Goal: Check status: Check status

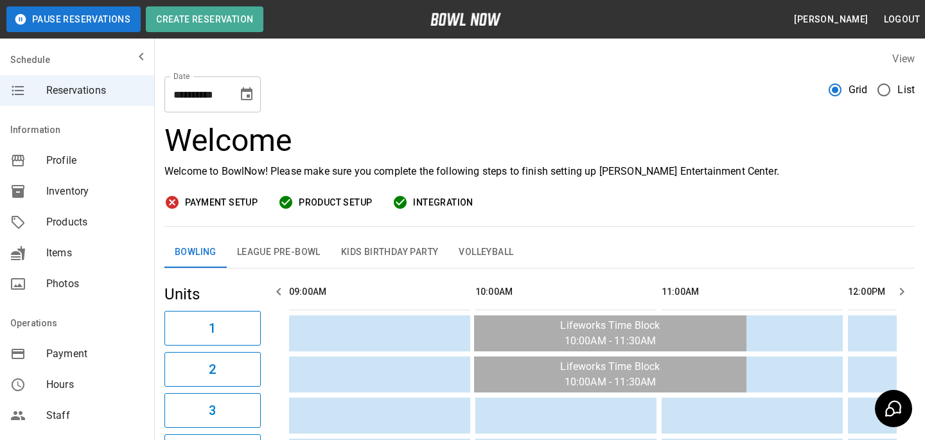
click at [53, 170] on div "Profile" at bounding box center [77, 160] width 154 height 31
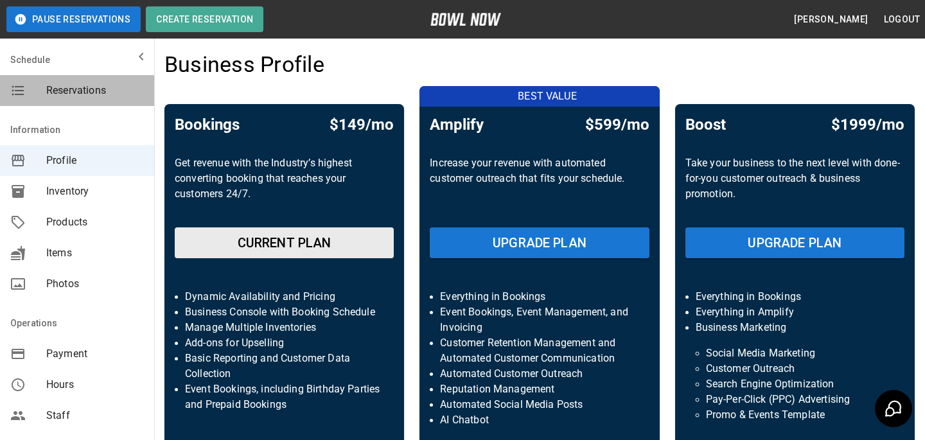
click at [119, 90] on span "Reservations" at bounding box center [95, 90] width 98 height 15
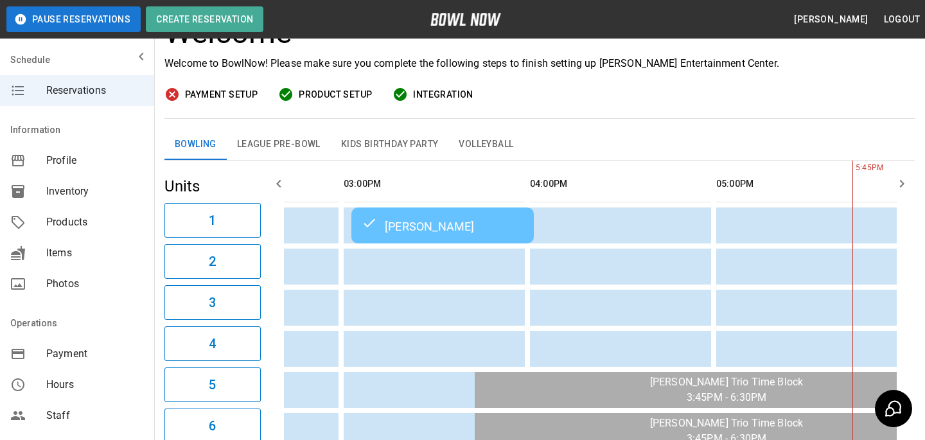
click at [407, 223] on div "[PERSON_NAME]" at bounding box center [443, 225] width 162 height 15
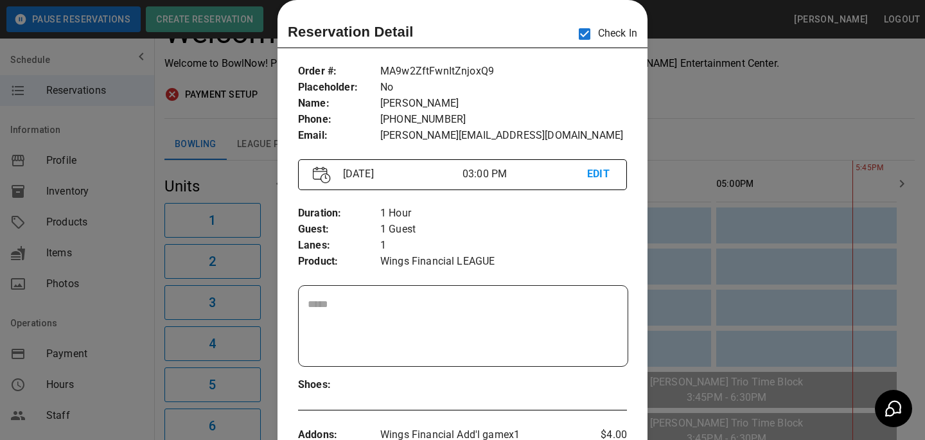
click at [803, 250] on div at bounding box center [462, 220] width 925 height 440
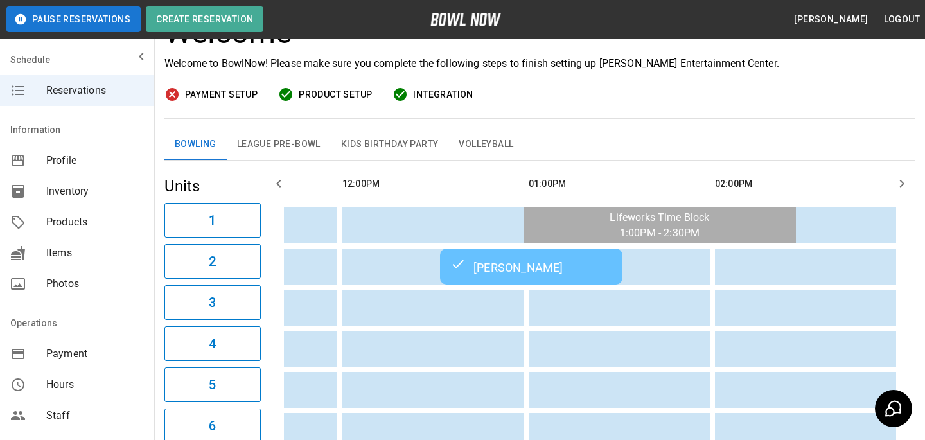
click at [529, 276] on td "[PERSON_NAME]" at bounding box center [531, 267] width 182 height 36
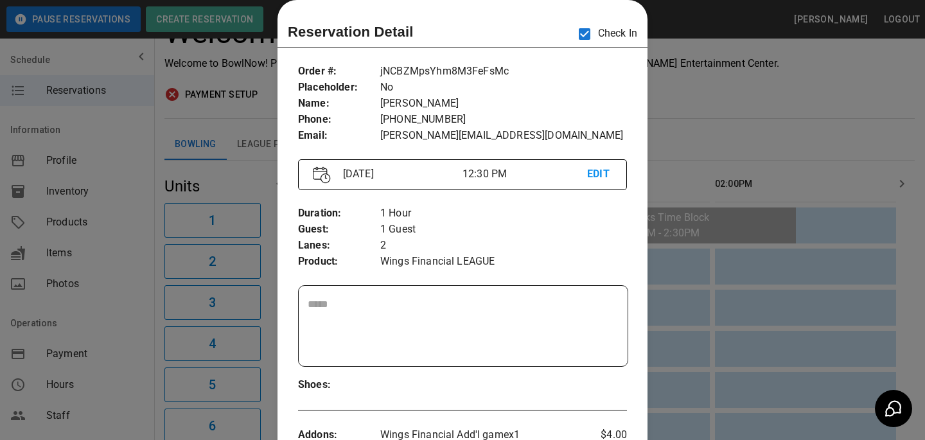
click at [670, 240] on div at bounding box center [462, 220] width 925 height 440
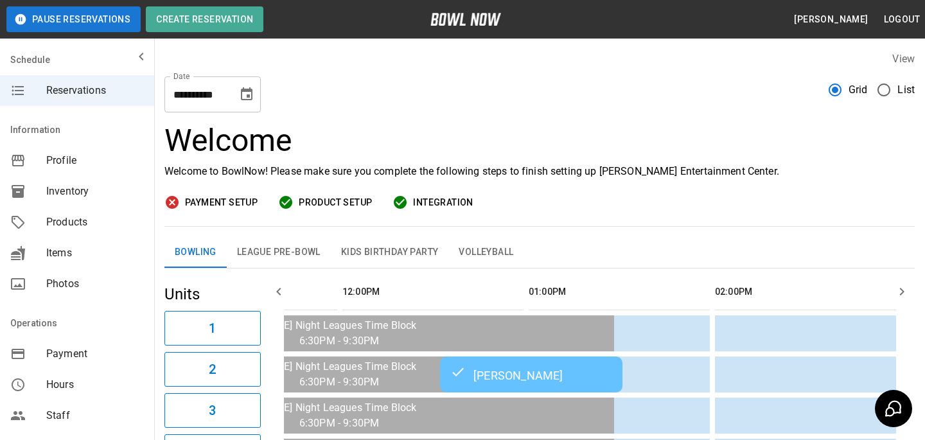
click at [251, 94] on icon "Choose date, selected date is Sep 9, 2025" at bounding box center [247, 93] width 12 height 13
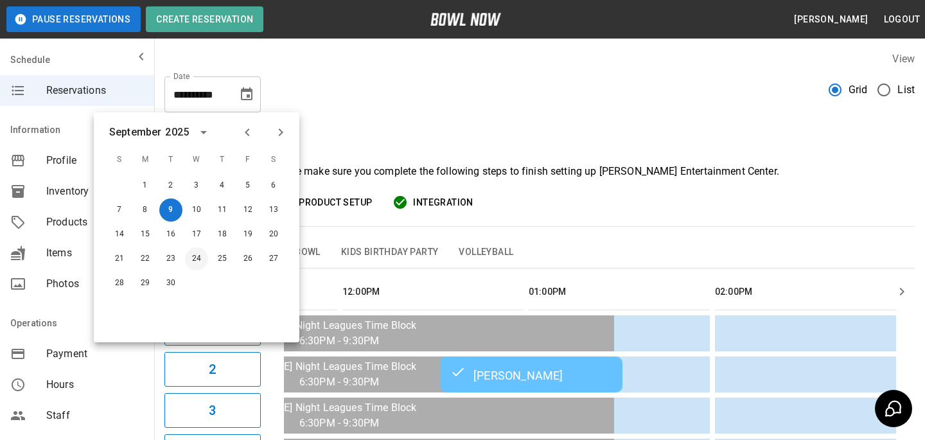
click at [739, 130] on h3 "Welcome" at bounding box center [539, 141] width 750 height 36
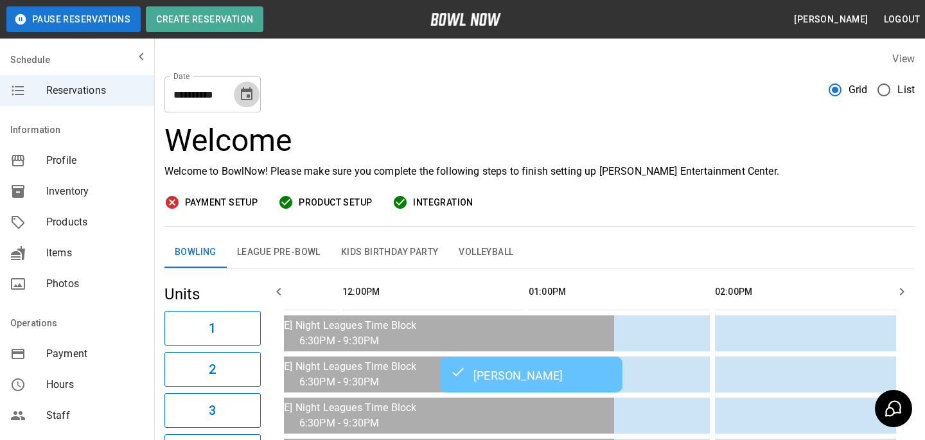
click at [245, 91] on icon "Choose date, selected date is Sep 9, 2025" at bounding box center [247, 93] width 12 height 13
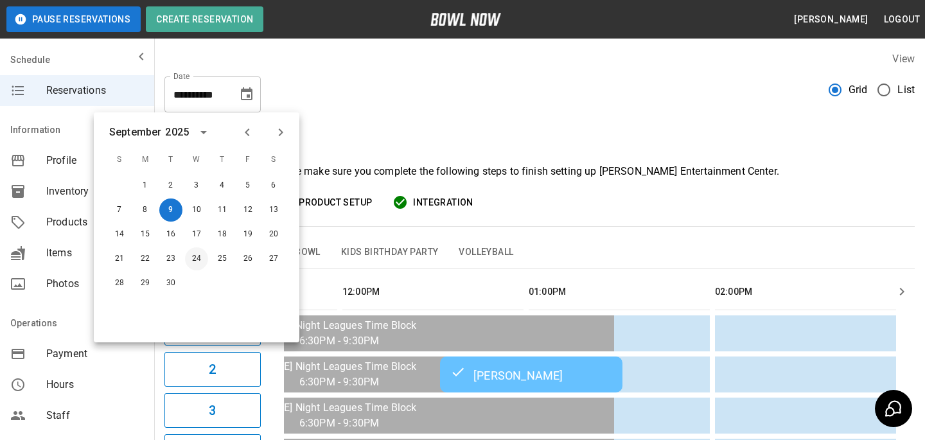
click at [200, 256] on button "24" at bounding box center [196, 258] width 23 height 23
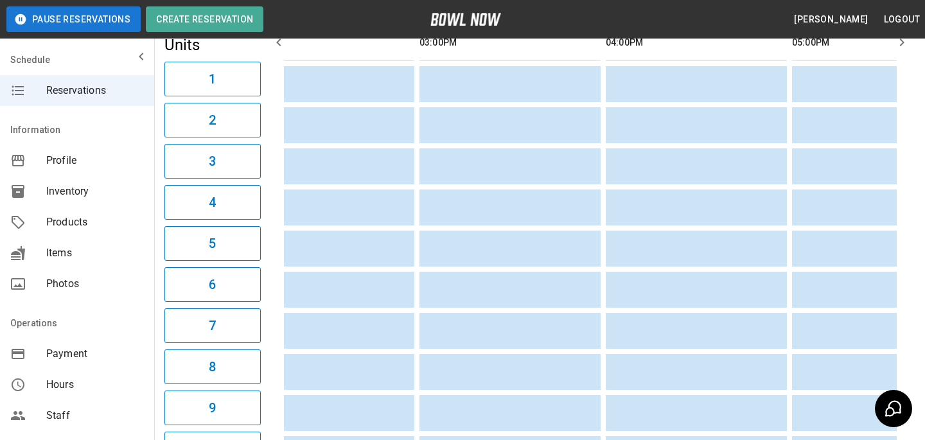
scroll to position [0, 1203]
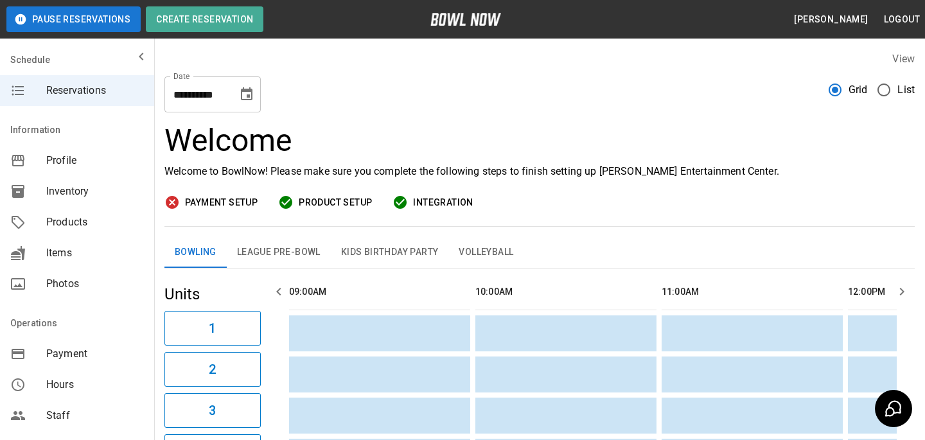
click at [313, 261] on button "League Pre-Bowl" at bounding box center [279, 252] width 104 height 31
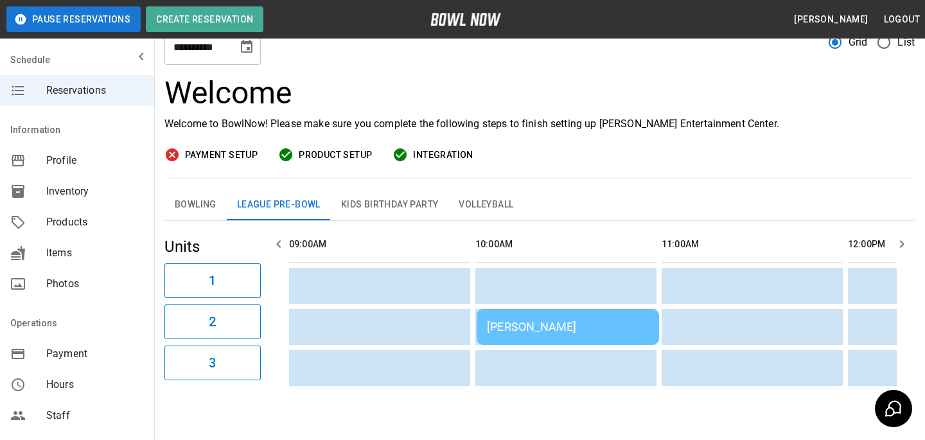
click at [554, 317] on td "[PERSON_NAME]" at bounding box center [568, 327] width 182 height 36
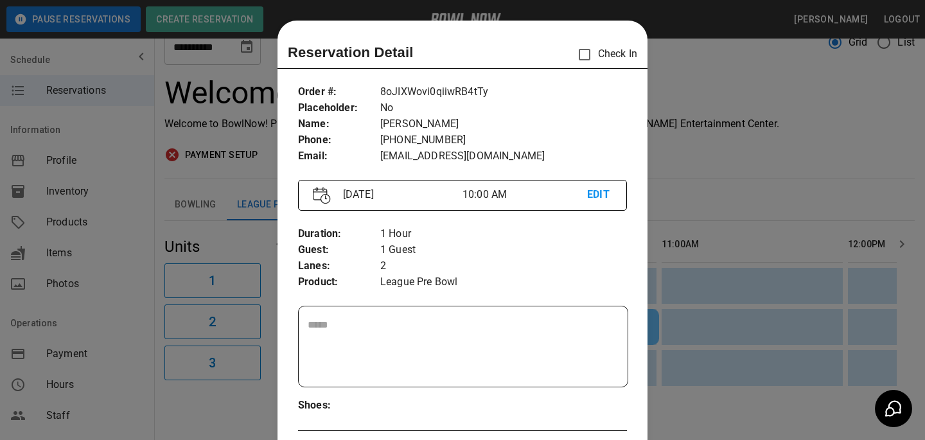
drag, startPoint x: 679, startPoint y: 234, endPoint x: 620, endPoint y: 252, distance: 62.0
click at [679, 234] on div at bounding box center [462, 220] width 925 height 440
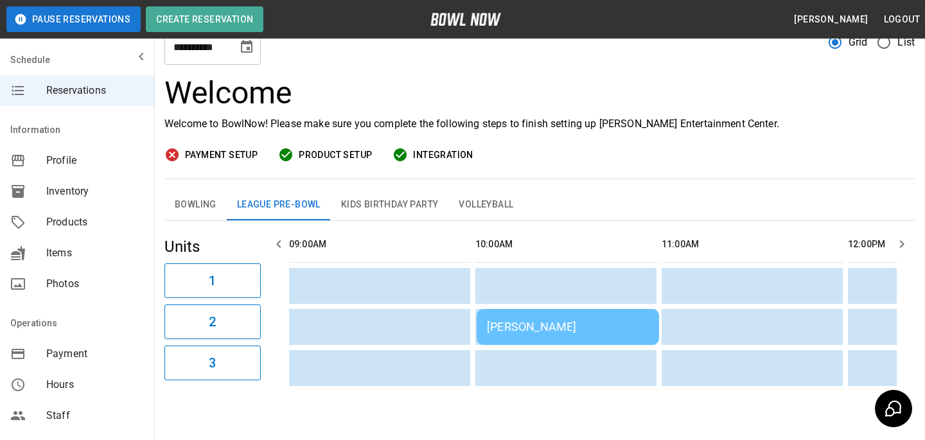
click at [244, 55] on button "Choose date, selected date is Sep 24, 2025" at bounding box center [247, 47] width 26 height 26
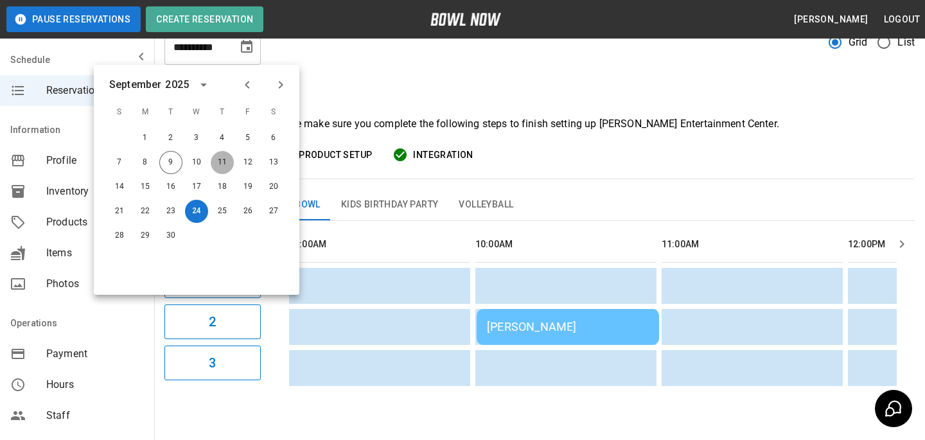
click at [226, 157] on button "11" at bounding box center [222, 162] width 23 height 23
type input "**********"
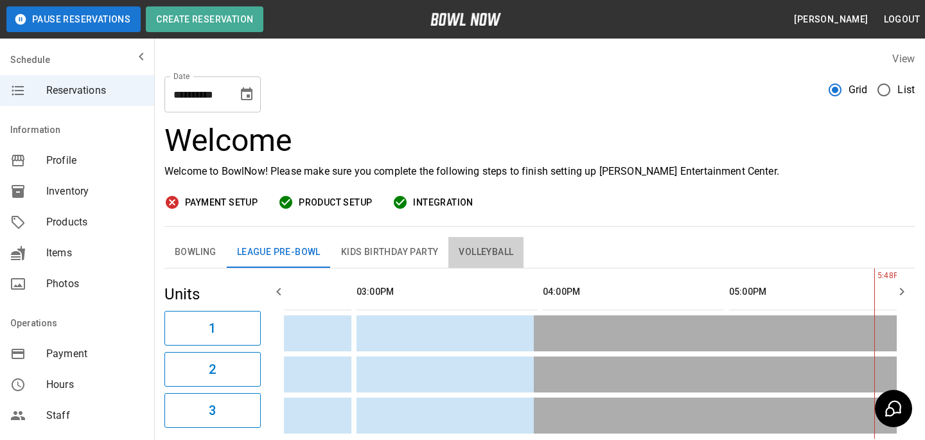
click at [480, 247] on button "Volleyball" at bounding box center [485, 252] width 75 height 31
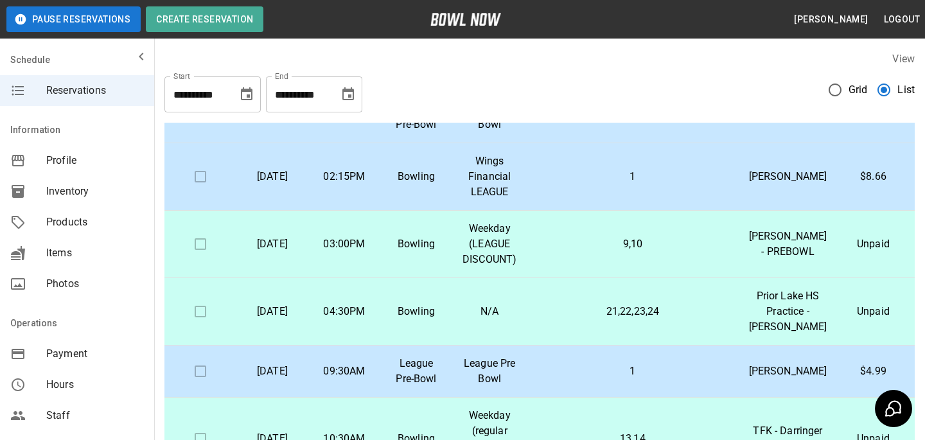
click at [605, 252] on p "9,10" at bounding box center [632, 243] width 191 height 15
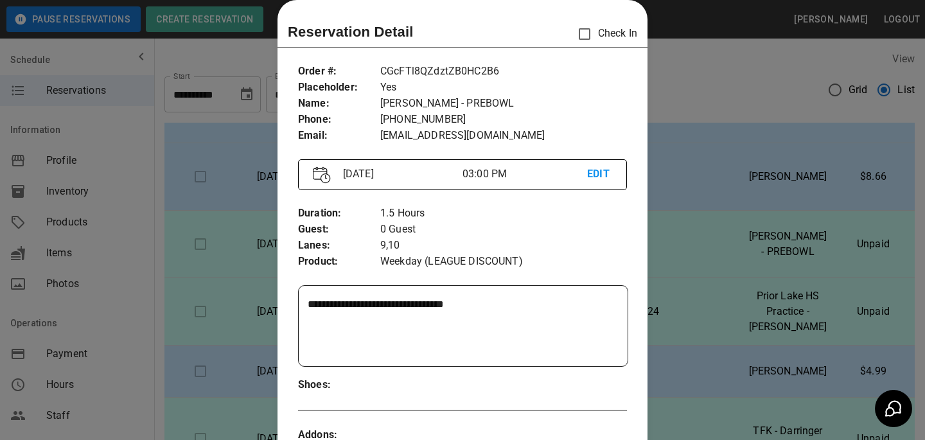
click at [785, 189] on div at bounding box center [462, 220] width 925 height 440
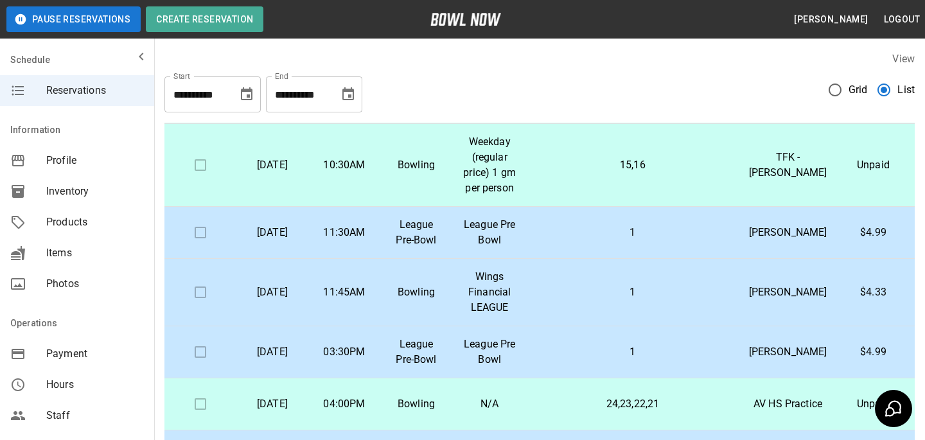
click at [589, 207] on td "15,16" at bounding box center [632, 165] width 211 height 83
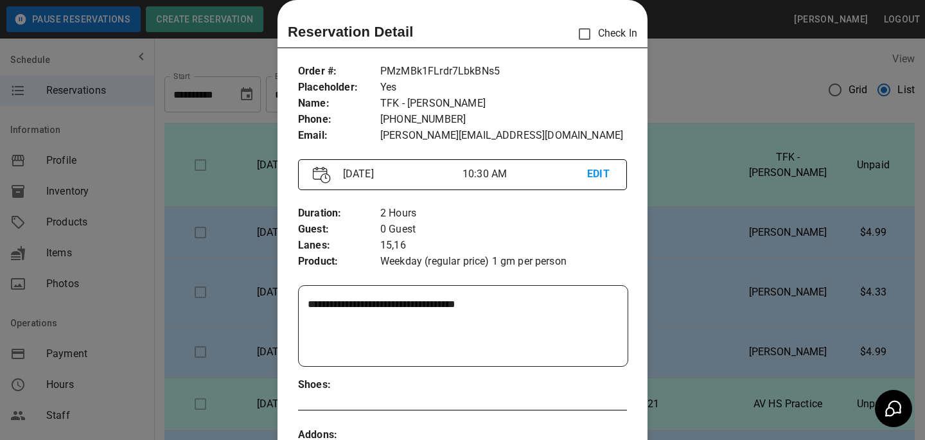
click at [703, 214] on div at bounding box center [462, 220] width 925 height 440
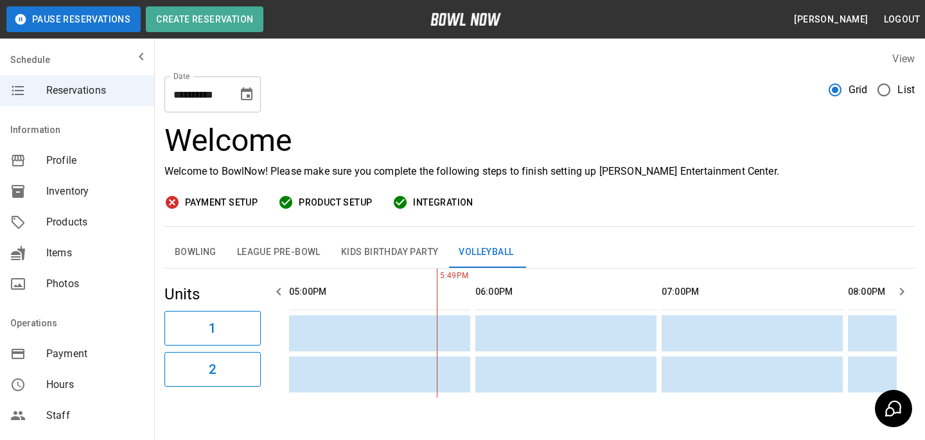
click at [293, 269] on table "sticky table" at bounding box center [203, 332] width 2818 height 129
click at [293, 264] on button "League Pre-Bowl" at bounding box center [279, 252] width 104 height 31
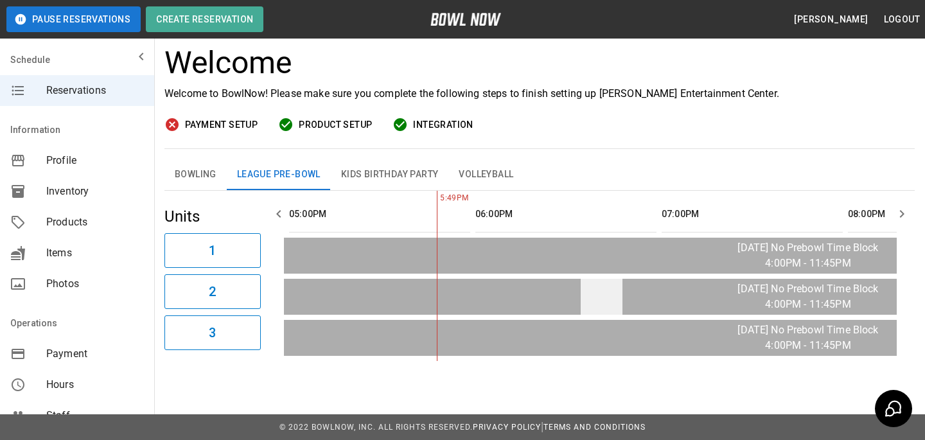
scroll to position [0, 1706]
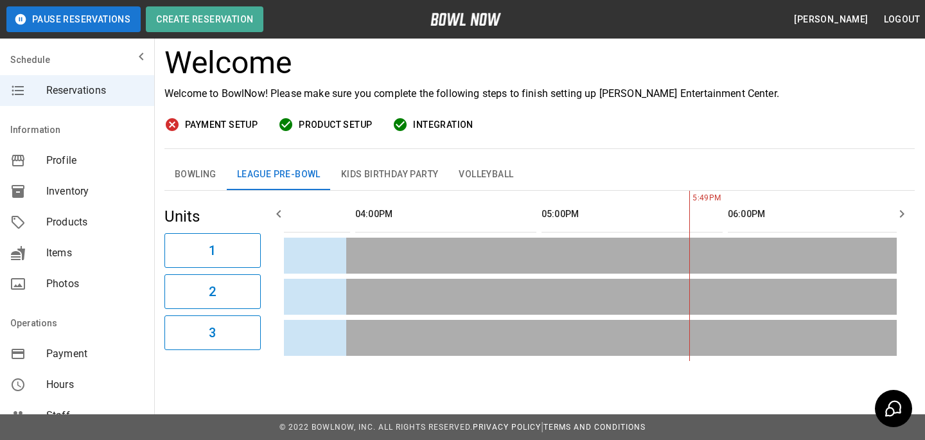
click at [175, 165] on button "Bowling" at bounding box center [195, 174] width 62 height 31
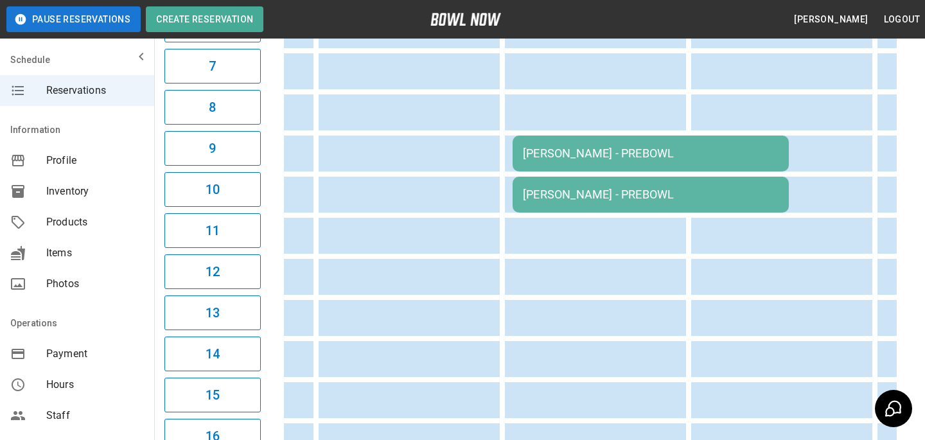
click at [591, 157] on div "[PERSON_NAME] - PREBOWL" at bounding box center [651, 152] width 256 height 13
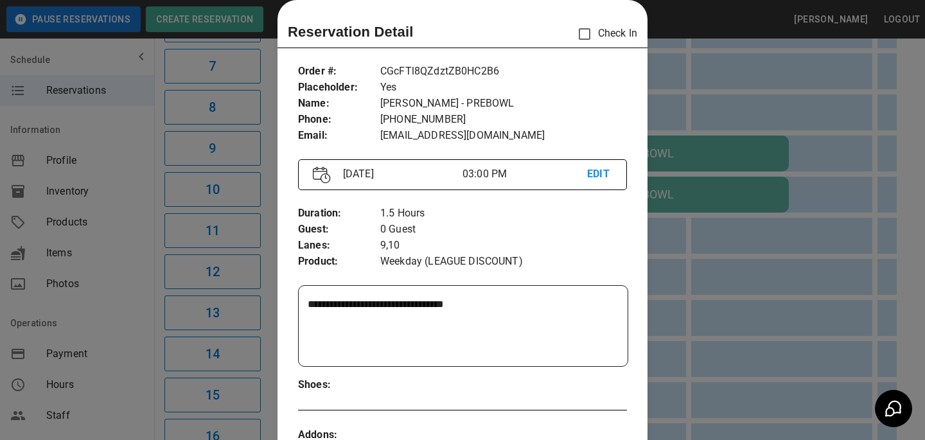
click at [678, 131] on div at bounding box center [462, 220] width 925 height 440
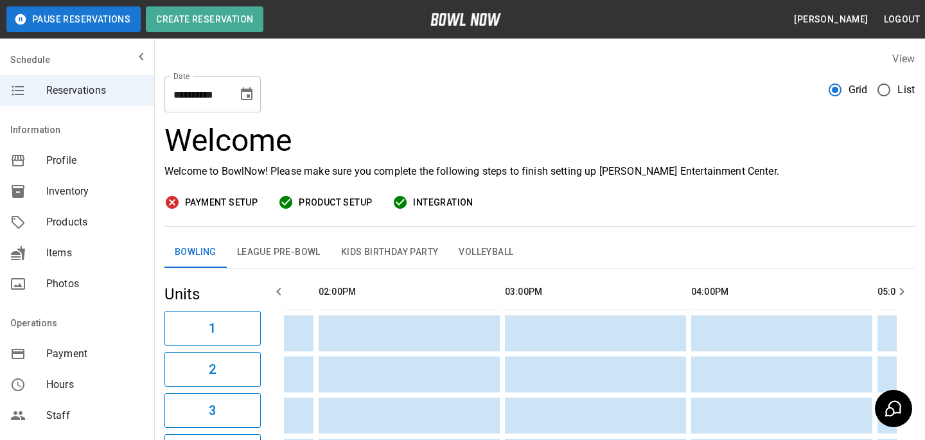
click at [484, 132] on h3 "Welcome" at bounding box center [539, 141] width 750 height 36
